Goal: Navigation & Orientation: Find specific page/section

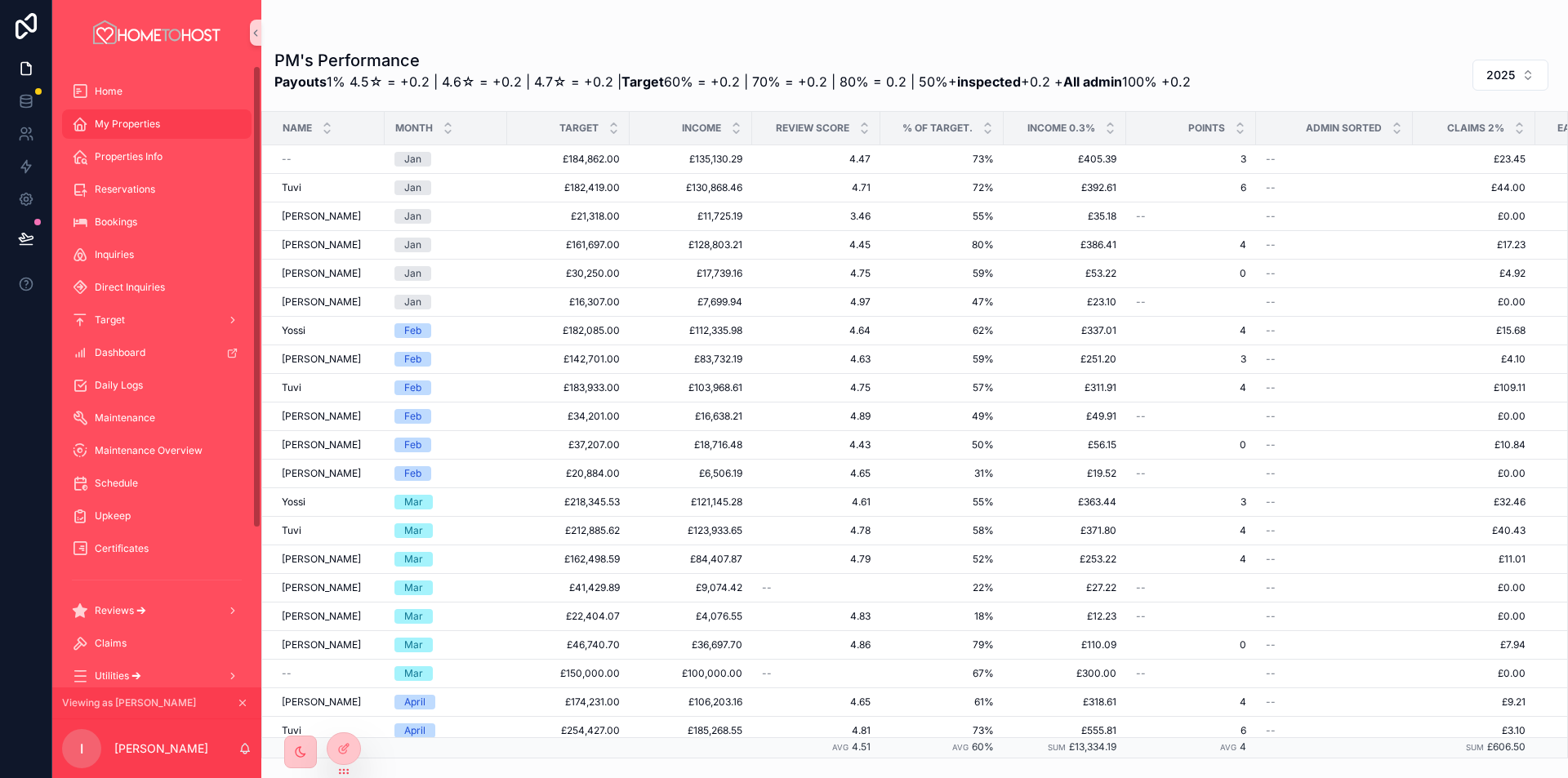
click at [149, 119] on span "My Properties" at bounding box center [127, 123] width 65 height 13
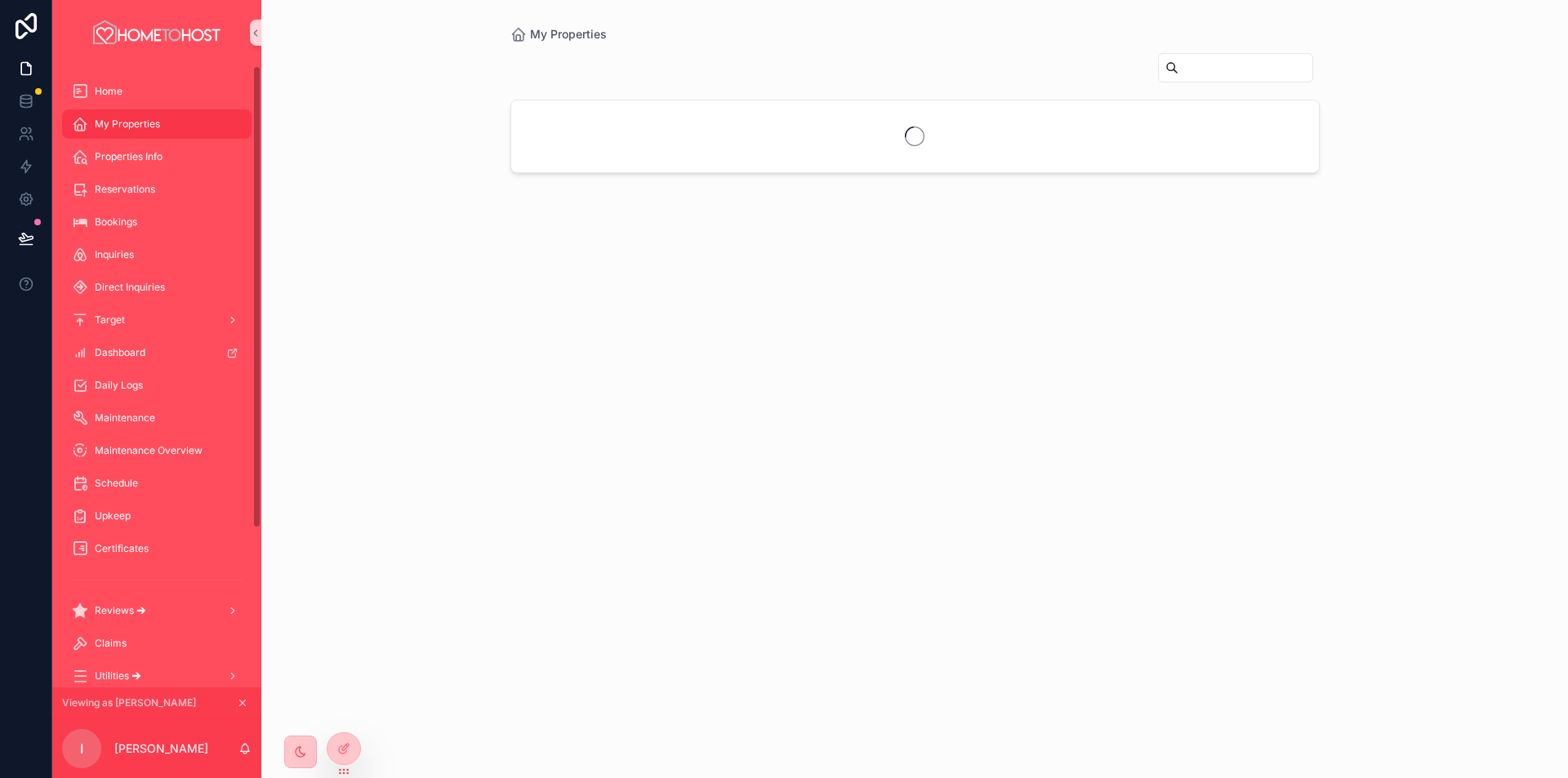
click at [245, 702] on icon "scrollable content" at bounding box center [243, 703] width 12 height 12
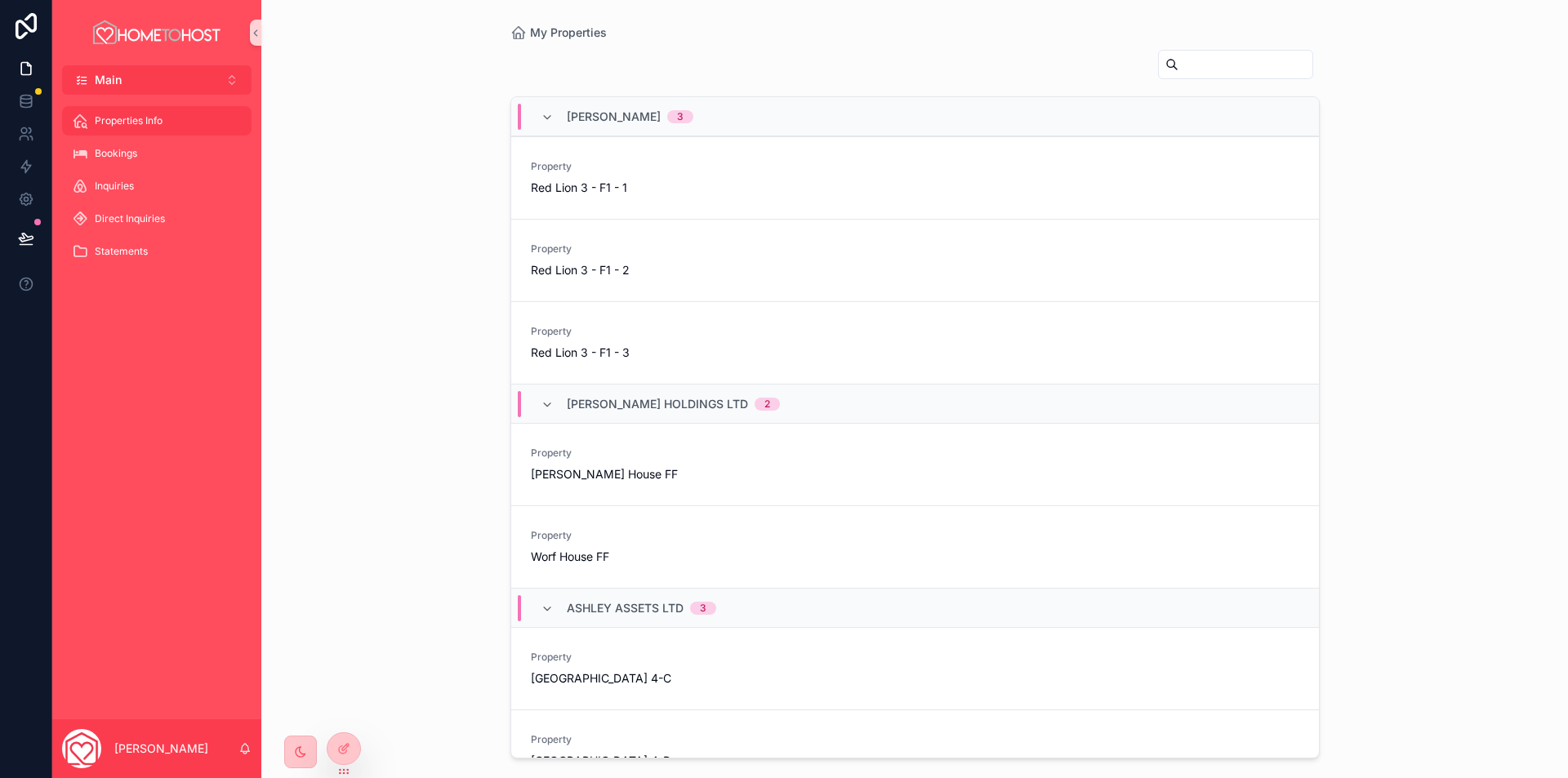
click at [175, 118] on div "Properties Info" at bounding box center [157, 120] width 170 height 26
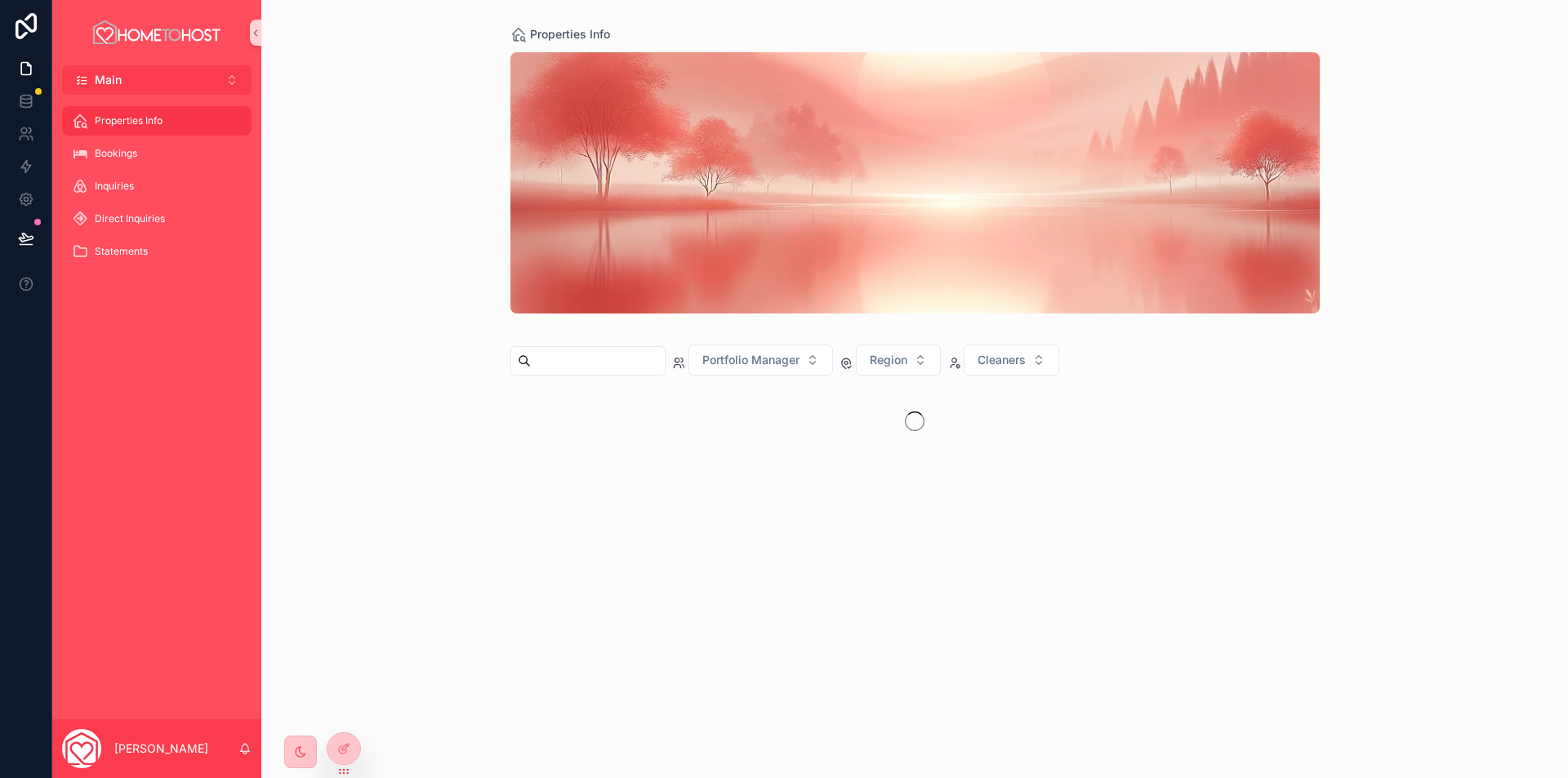
click at [580, 360] on input "scrollable content" at bounding box center [597, 360] width 134 height 23
type input "***"
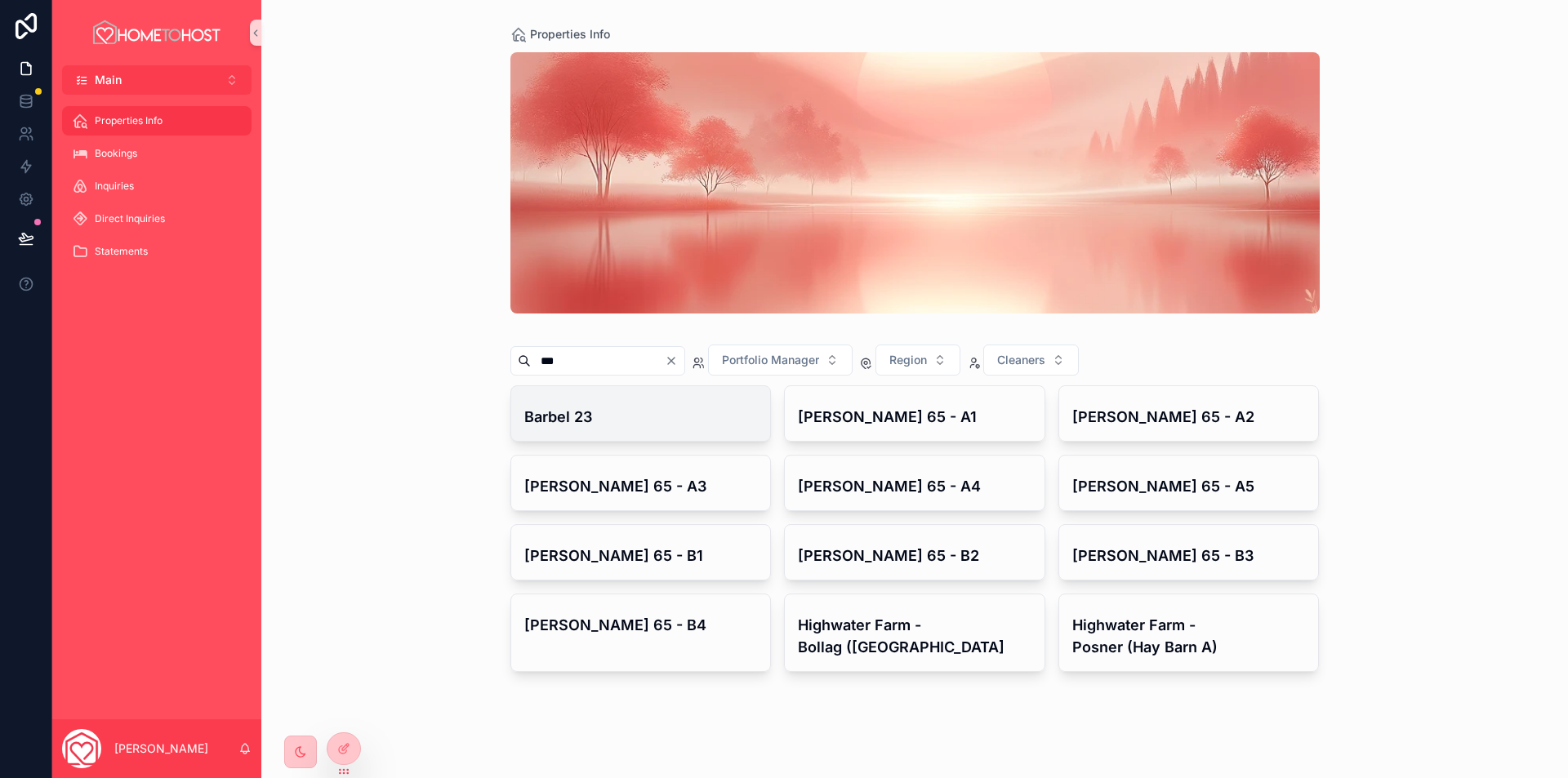
click at [630, 418] on h4 "Barbel 23" at bounding box center [641, 417] width 234 height 22
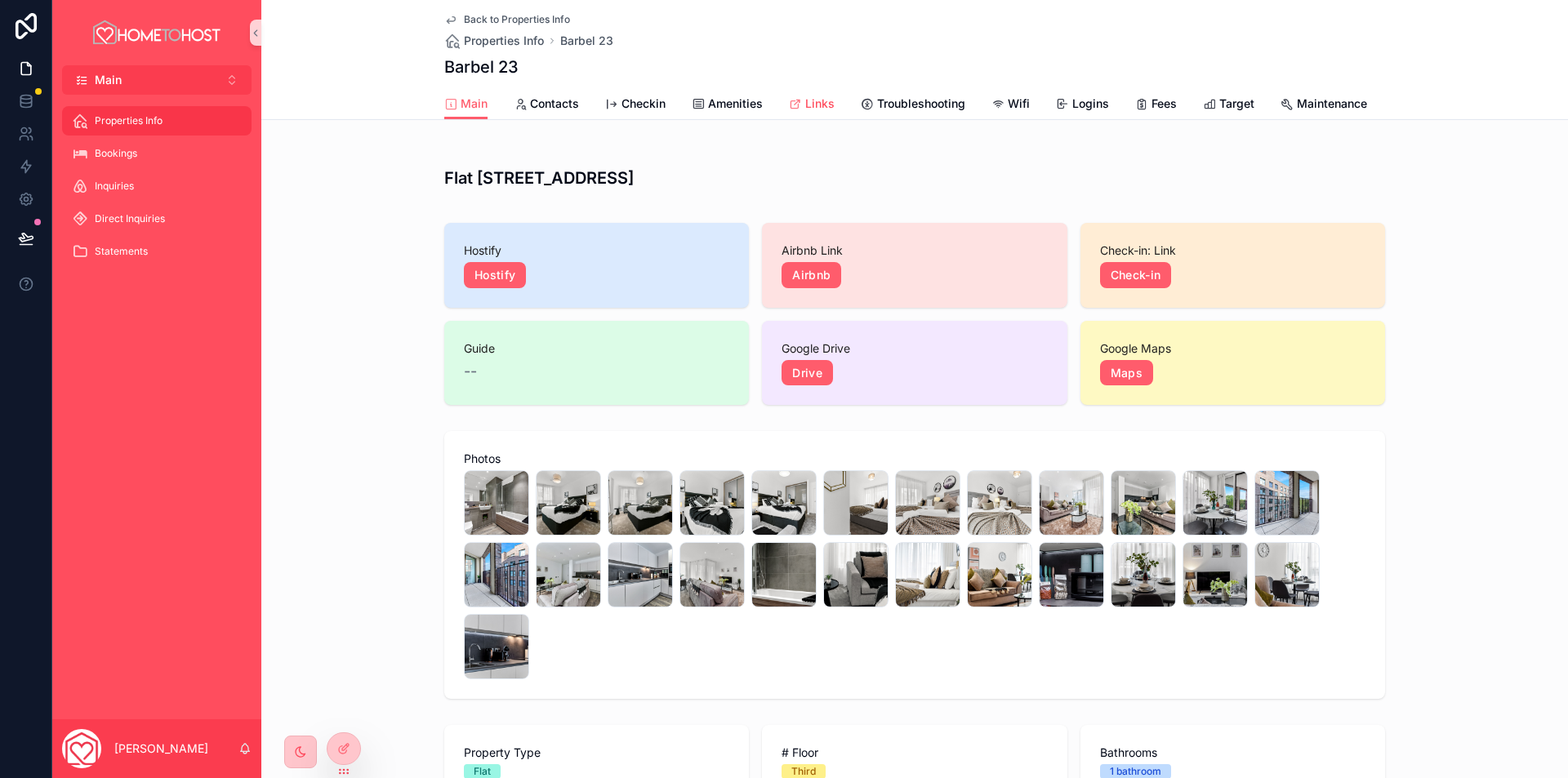
click at [810, 107] on span "Links" at bounding box center [820, 103] width 30 height 16
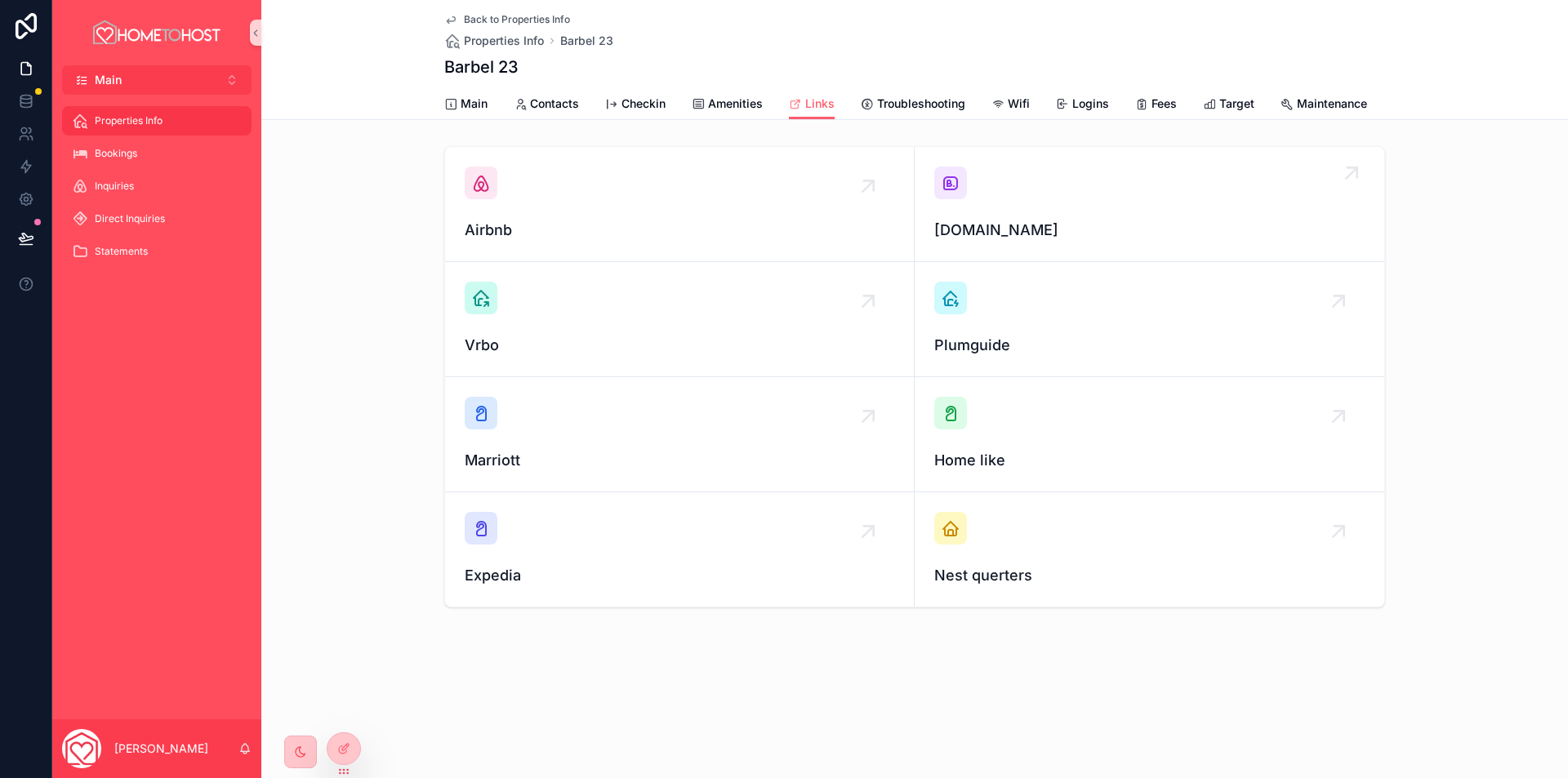
click at [1041, 194] on div "Booking.com" at bounding box center [1149, 204] width 431 height 75
